Goal: Task Accomplishment & Management: Manage account settings

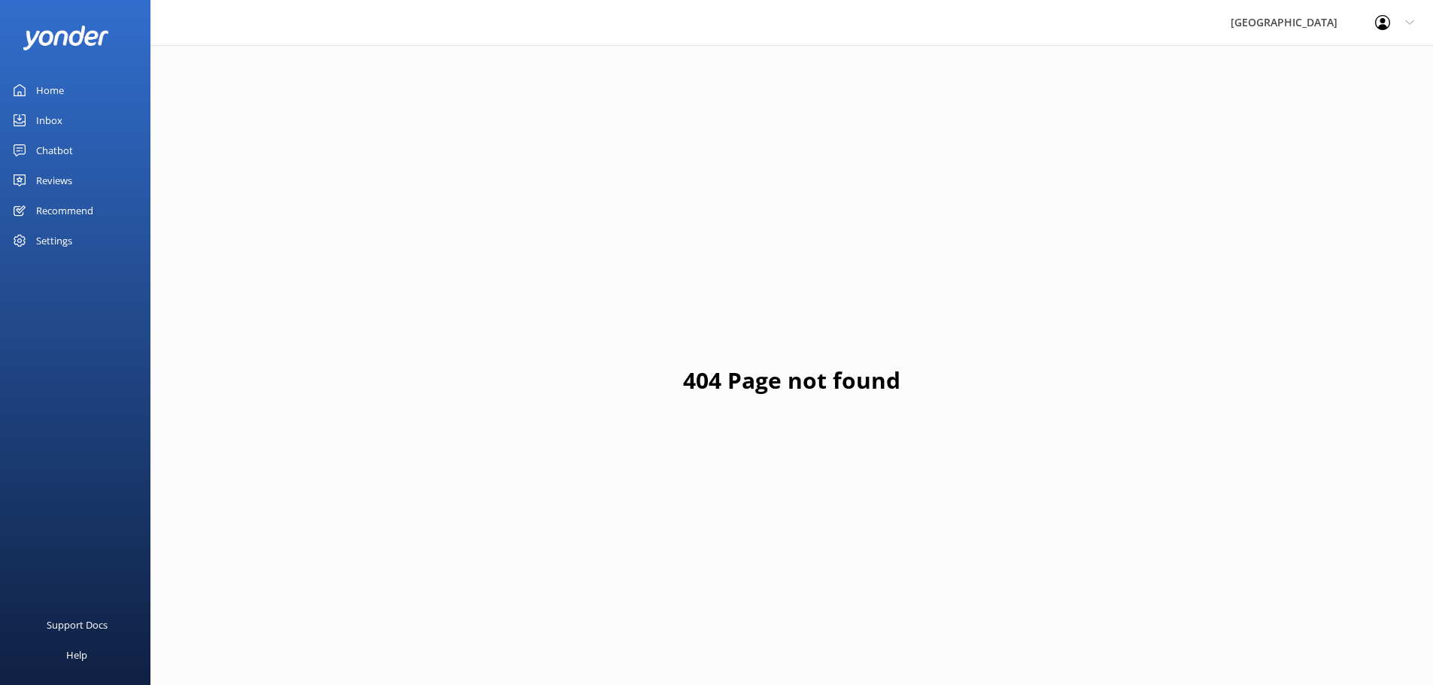
click at [70, 180] on div "Reviews" at bounding box center [54, 180] width 36 height 30
